Goal: Task Accomplishment & Management: Manage account settings

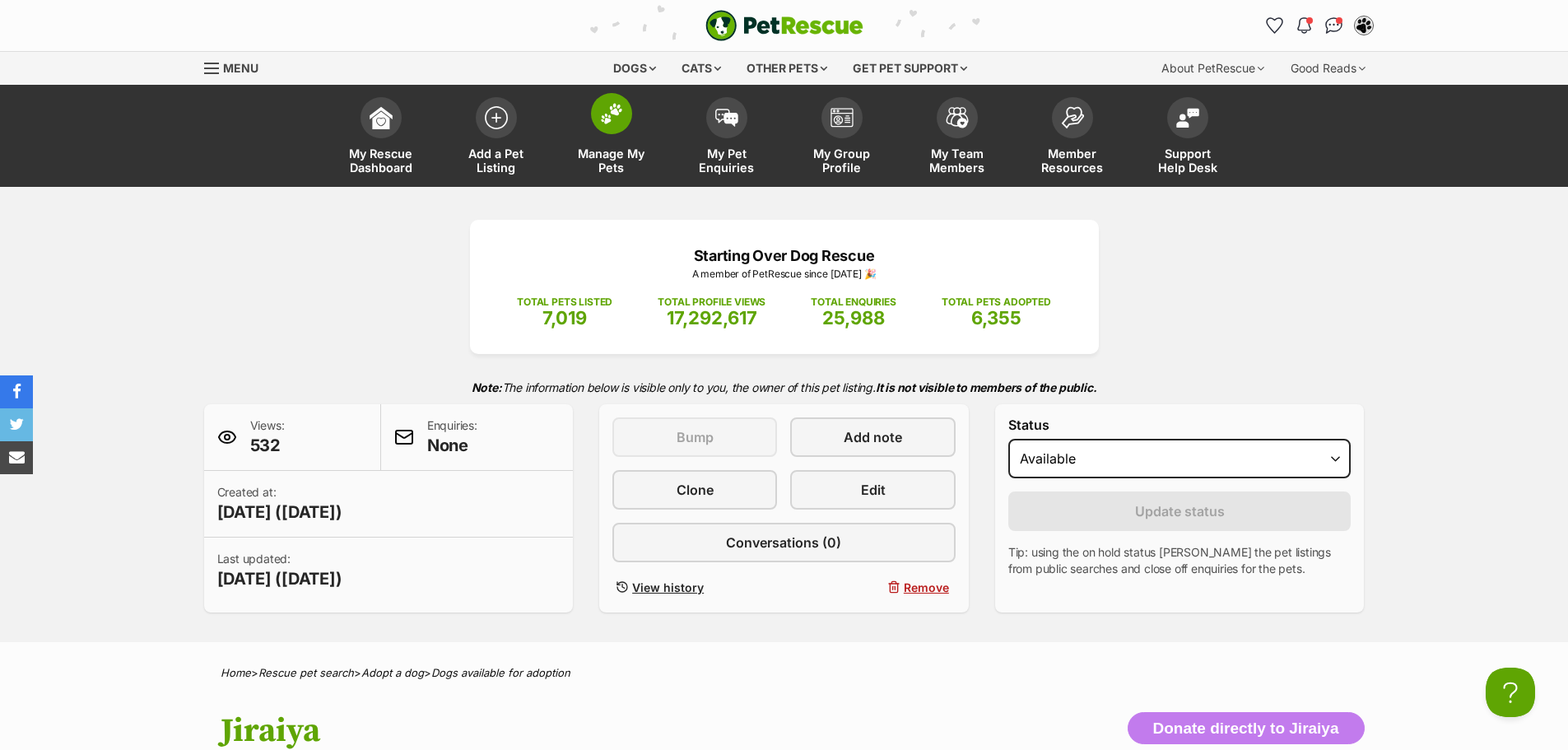
click at [597, 123] on span at bounding box center [611, 113] width 41 height 41
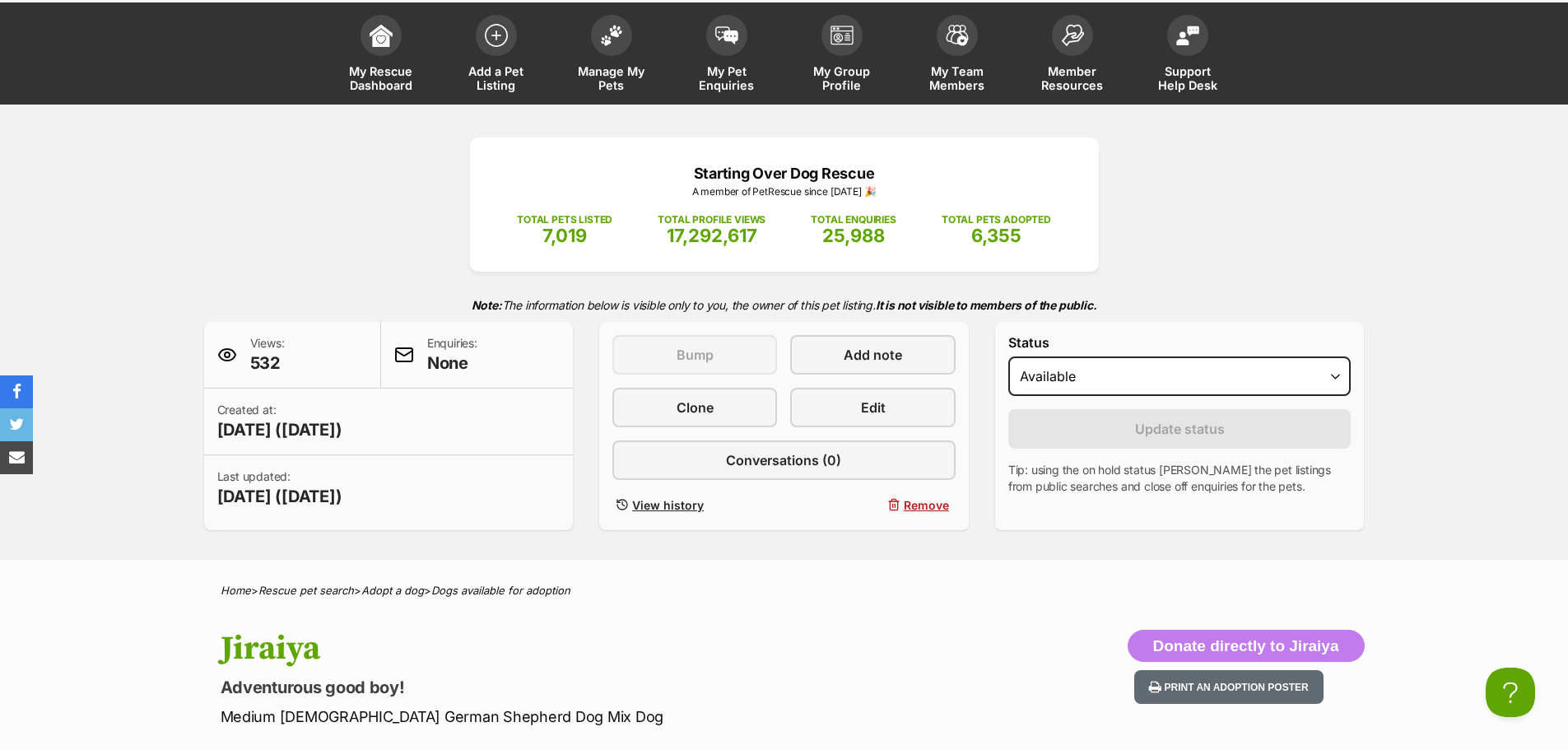
scroll to position [131, 0]
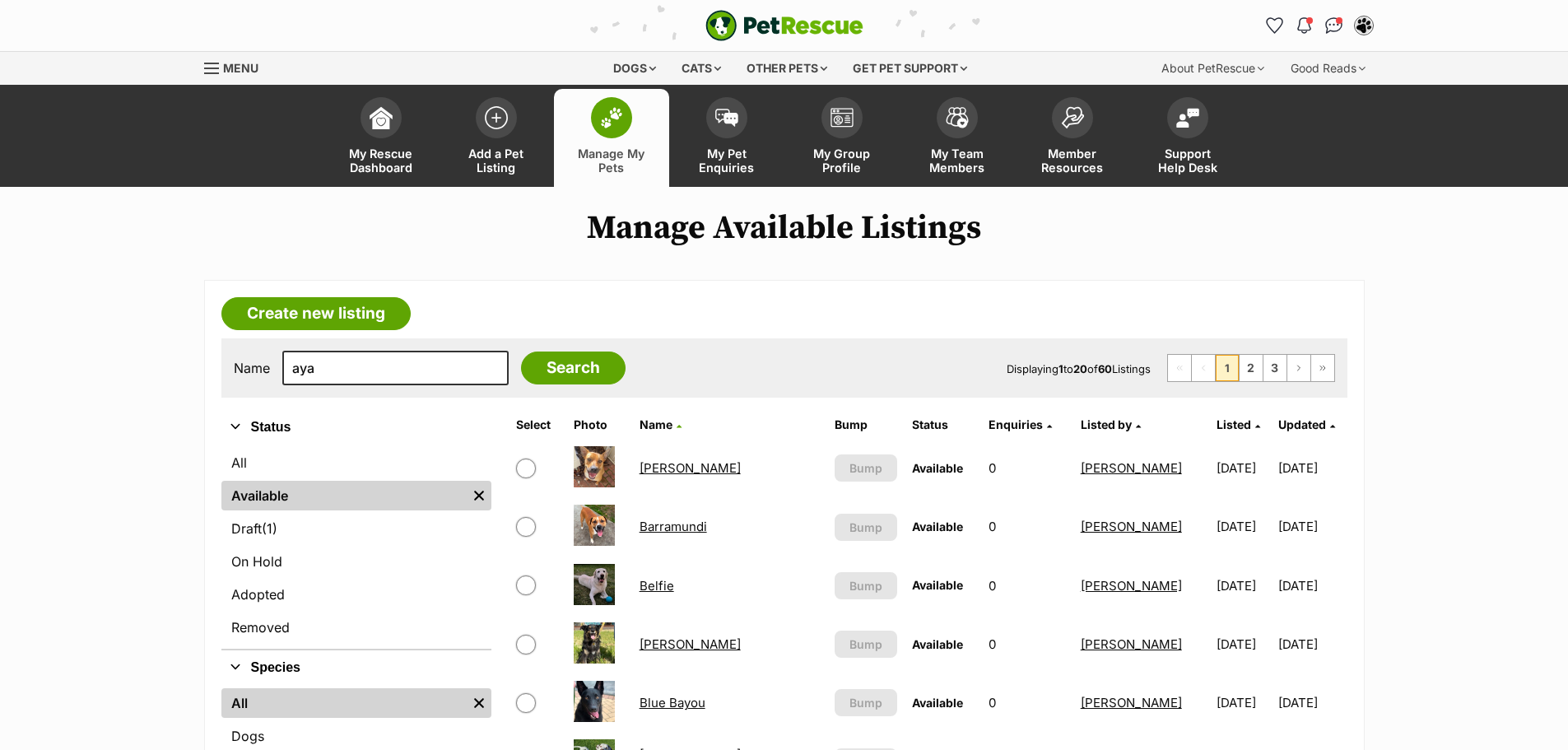
type input "aya"
click at [521, 352] on input "Search" at bounding box center [573, 368] width 105 height 33
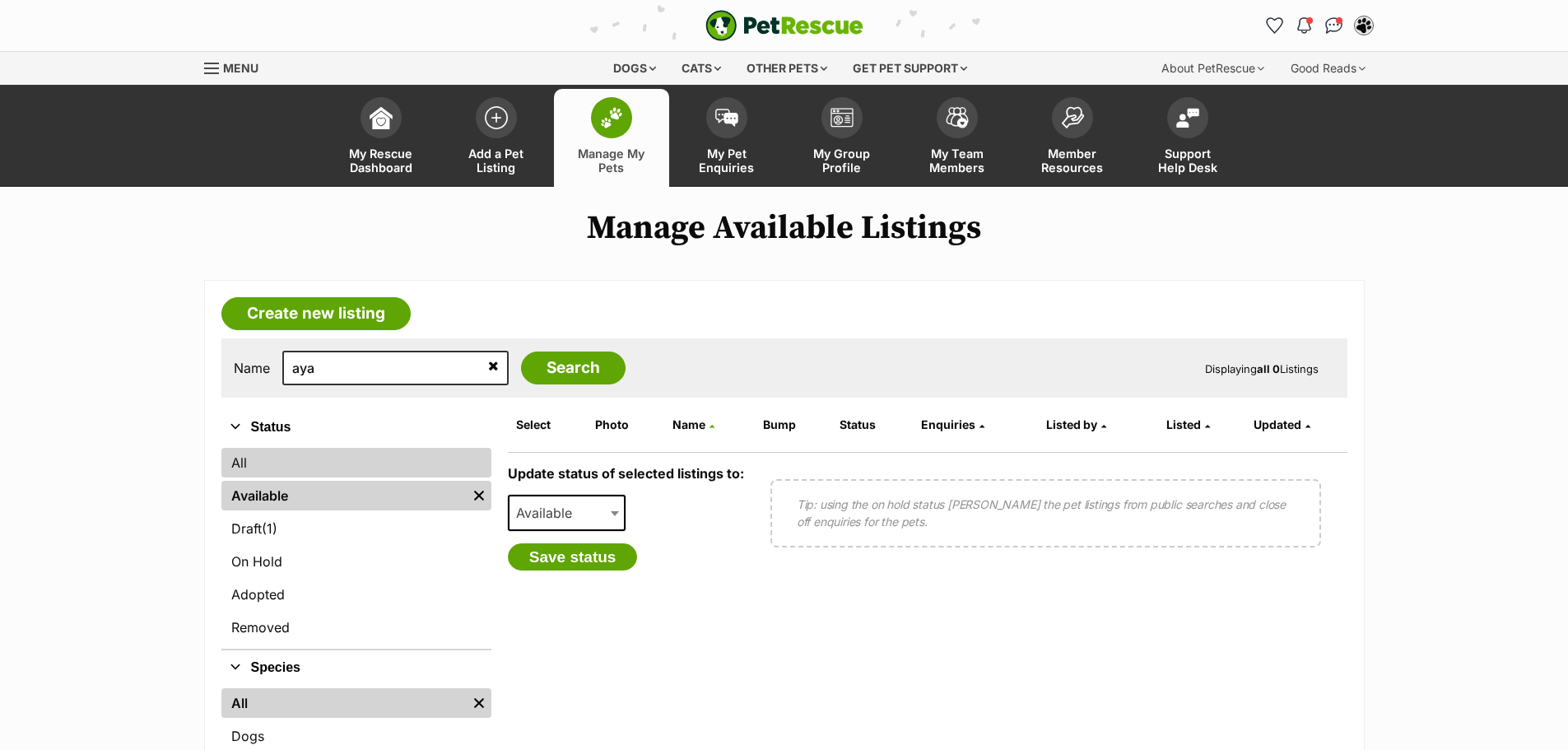
click at [337, 462] on link "All" at bounding box center [356, 463] width 270 height 29
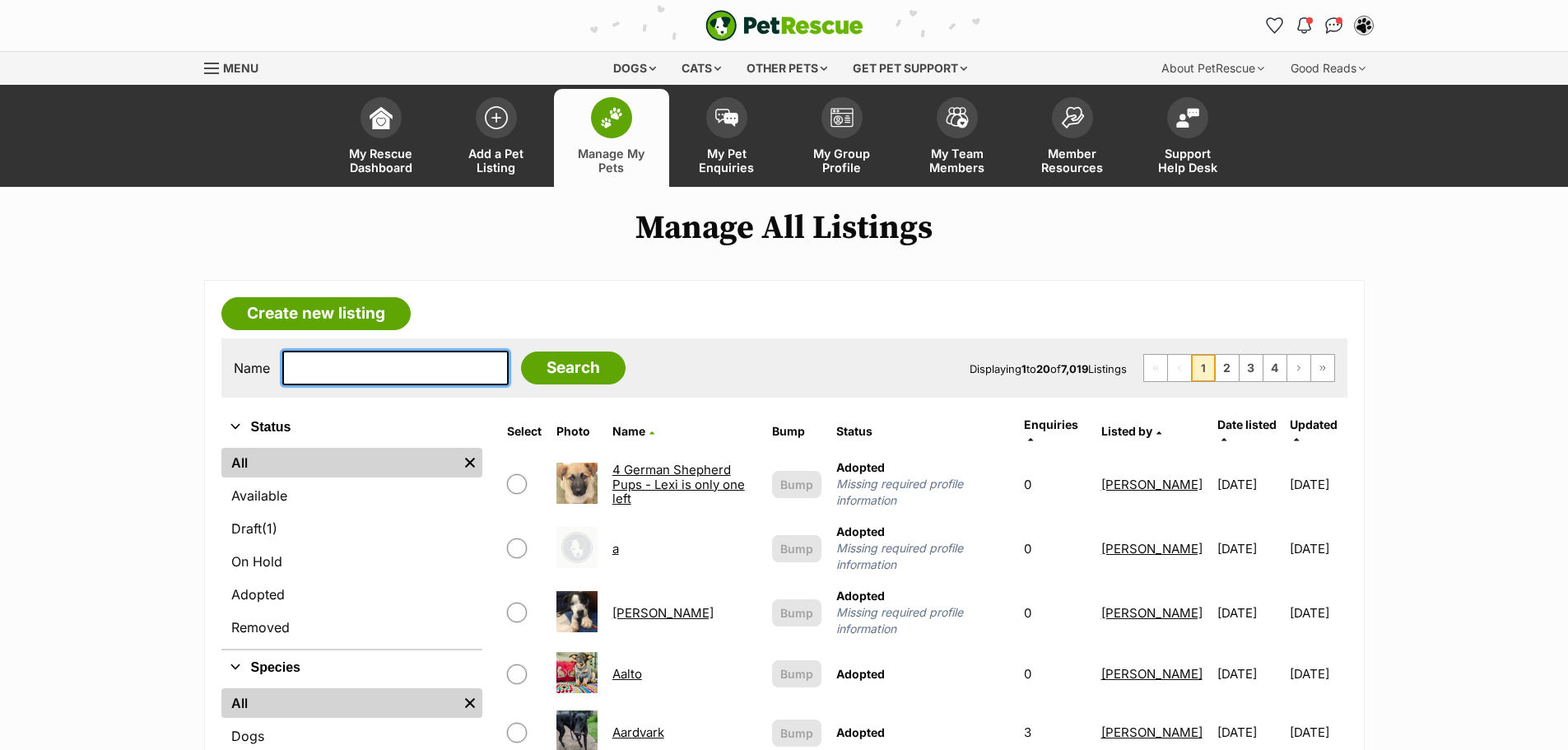
click at [362, 373] on input "text" at bounding box center [395, 368] width 227 height 35
type input "aya"
click at [531, 367] on input "Search" at bounding box center [573, 368] width 105 height 33
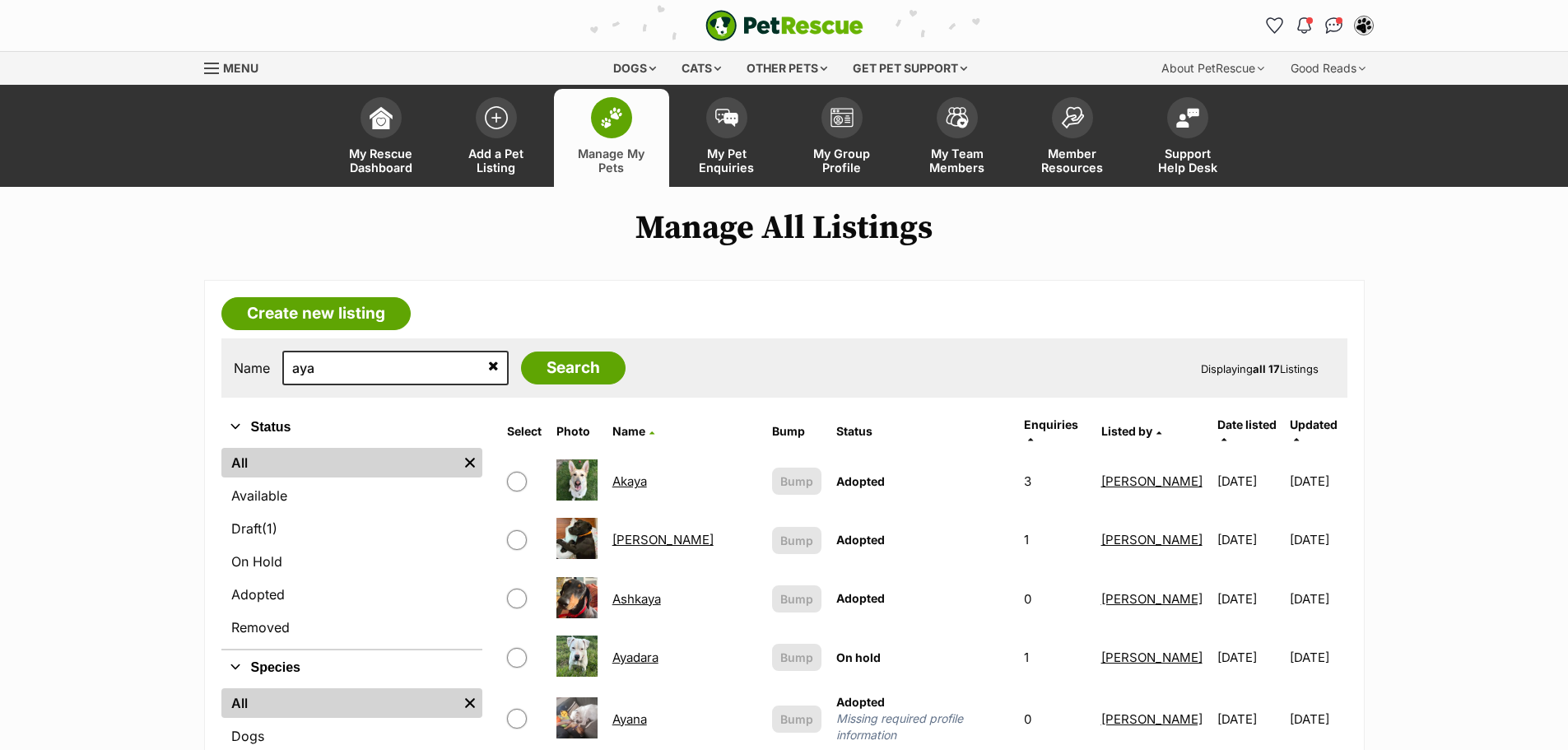
click at [517, 647] on input "checkbox" at bounding box center [517, 657] width 20 height 20
checkbox input "true"
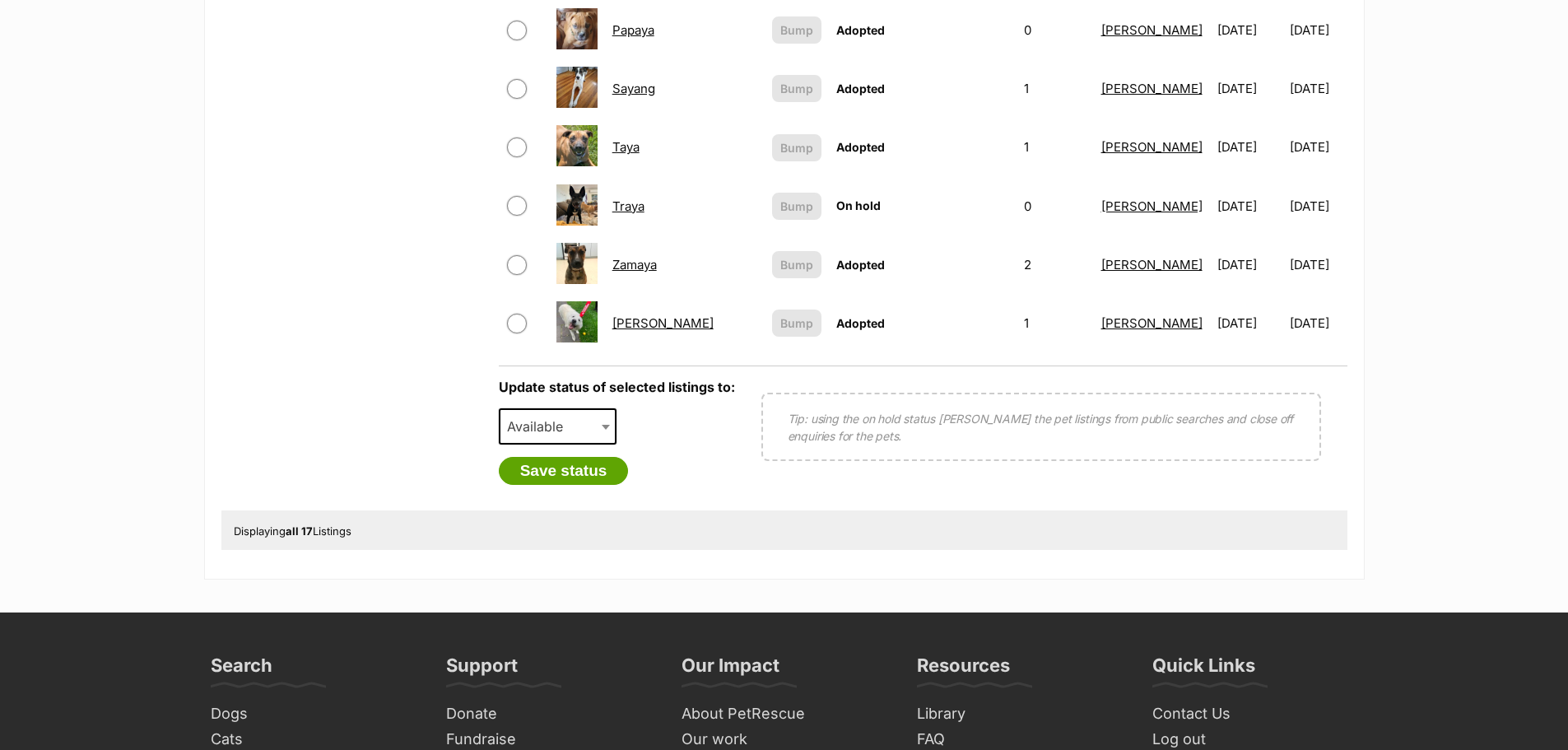
scroll to position [1069, 0]
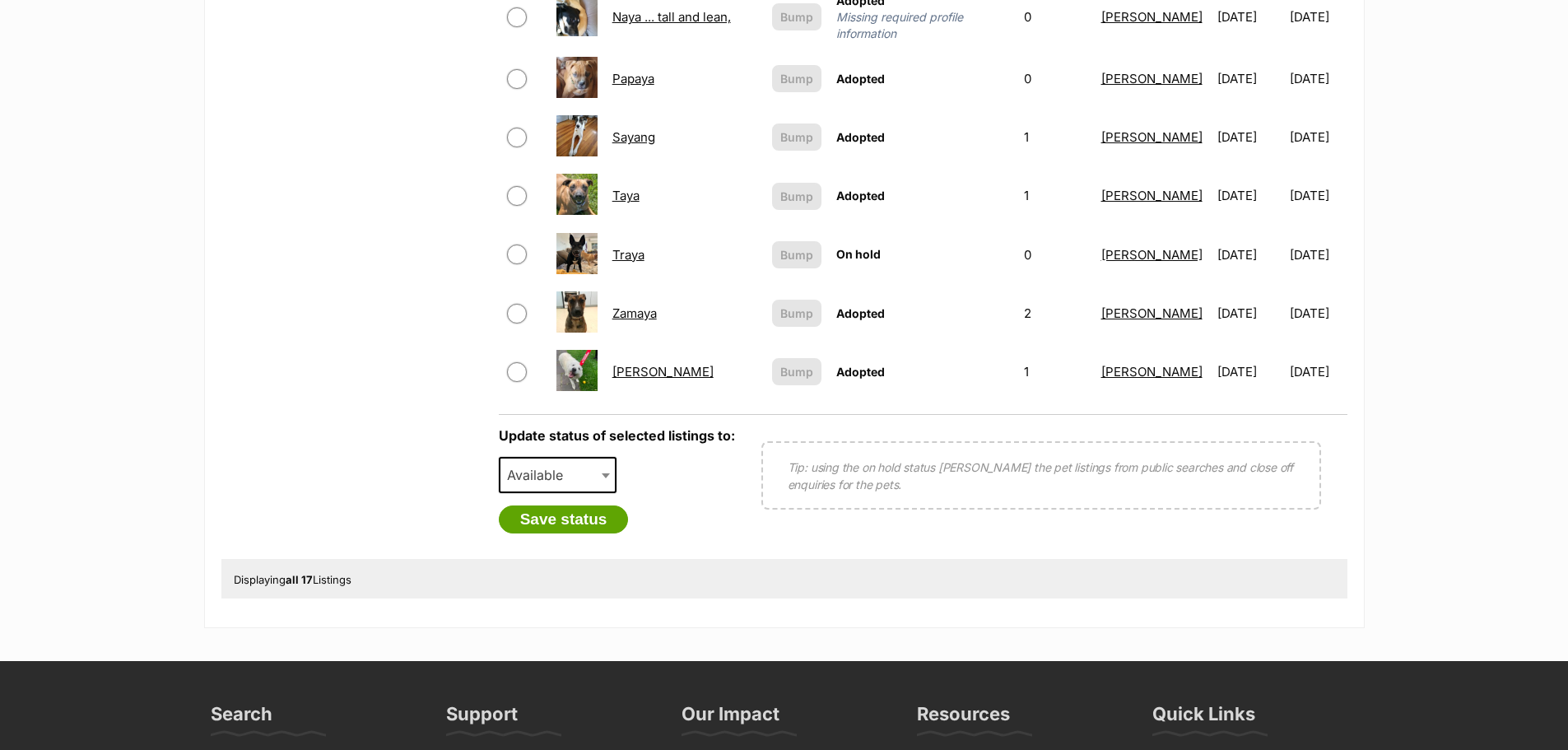
click at [603, 457] on span at bounding box center [608, 475] width 17 height 36
click at [562, 505] on button "Save status" at bounding box center [564, 519] width 130 height 28
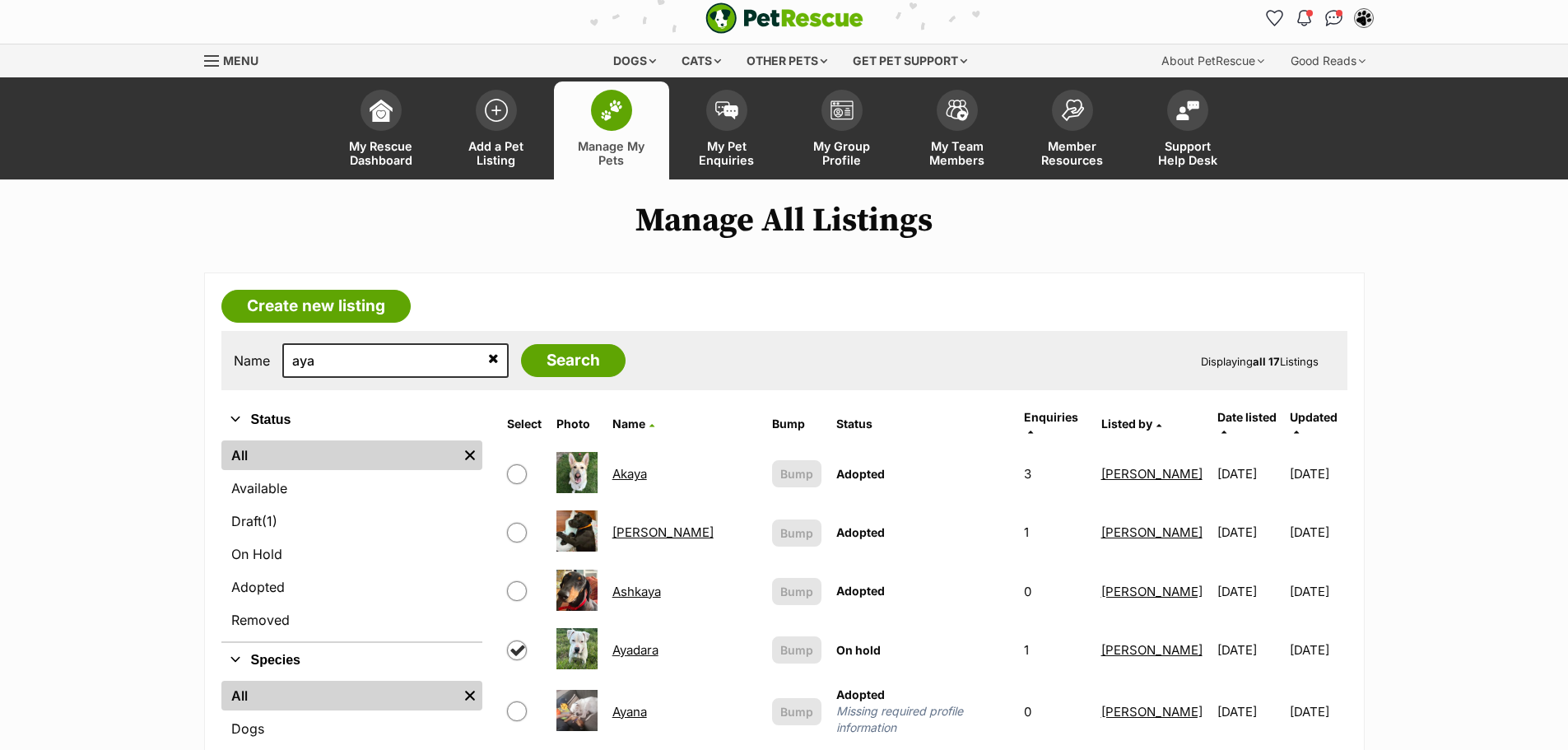
scroll to position [0, 0]
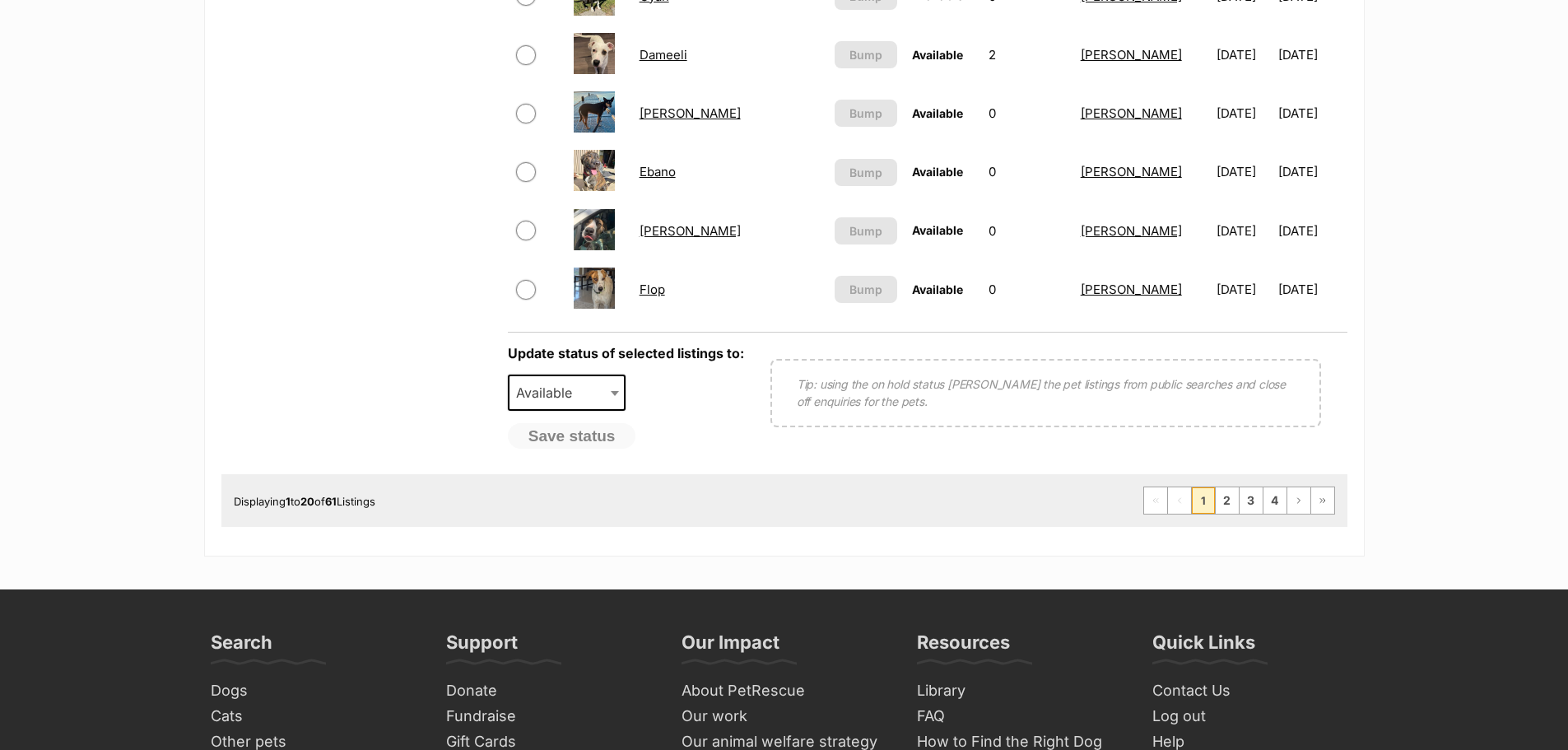
scroll to position [1316, 0]
